Goal: Navigation & Orientation: Find specific page/section

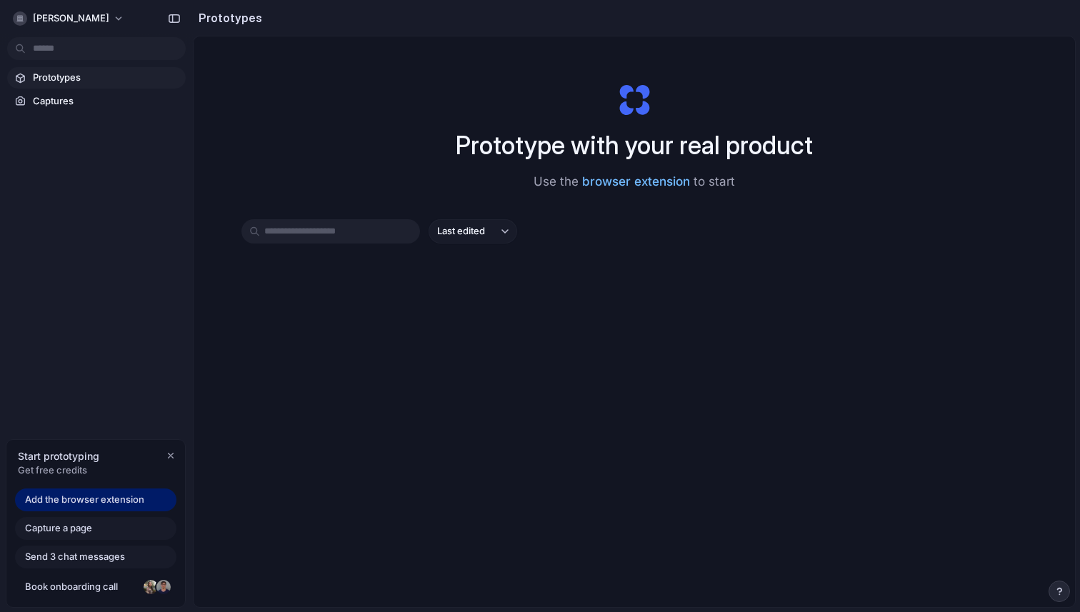
click at [648, 184] on link "browser extension" at bounding box center [636, 181] width 108 height 14
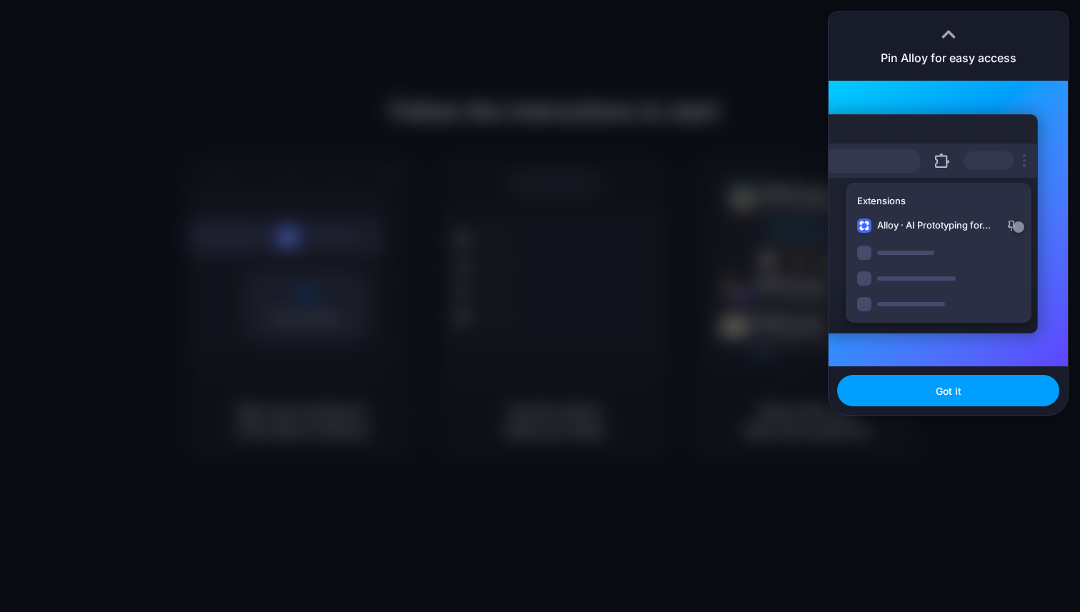
click at [890, 397] on button "Got it" at bounding box center [948, 390] width 222 height 31
